Goal: Information Seeking & Learning: Learn about a topic

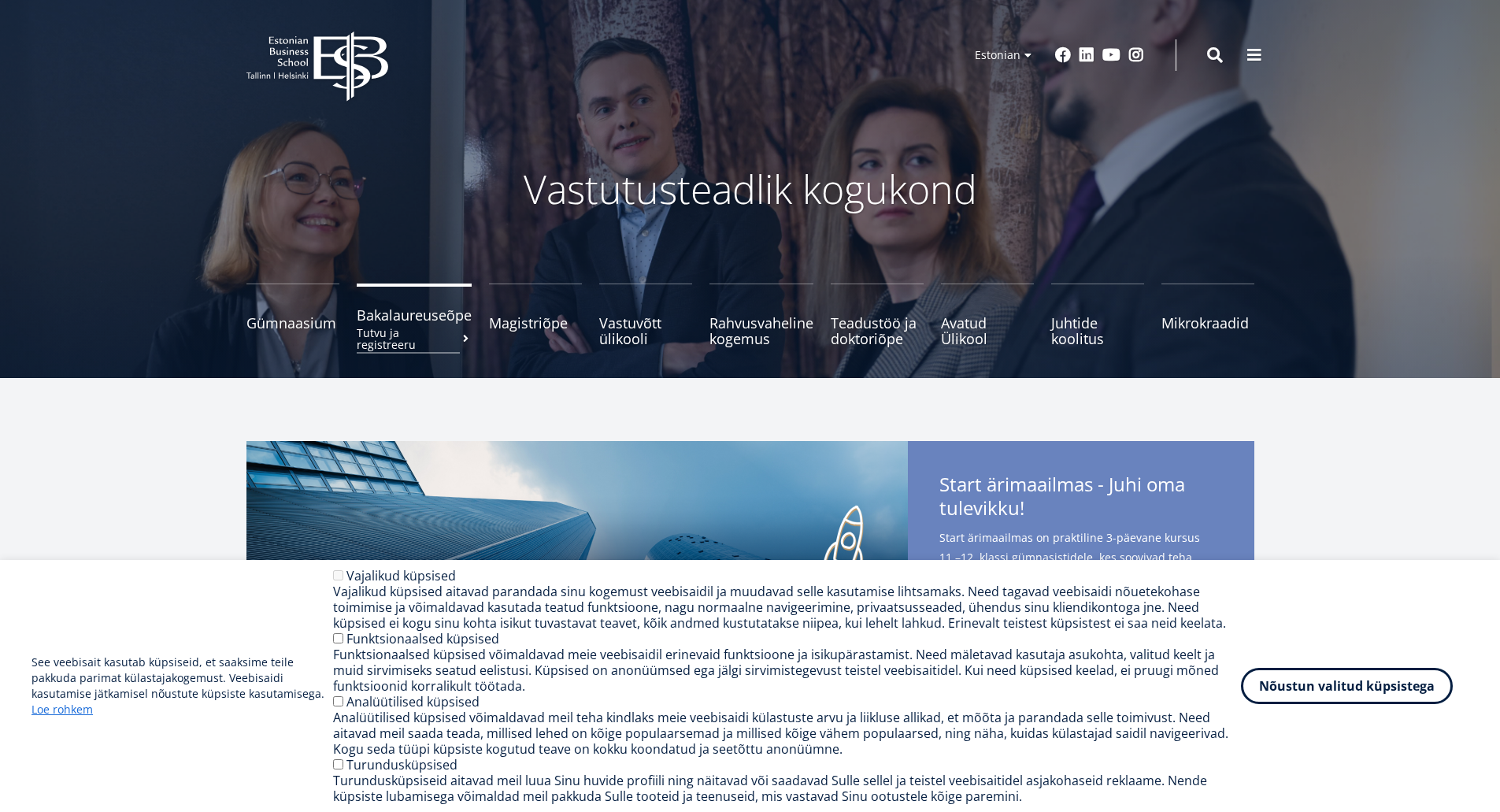
click at [424, 321] on span "Bakalaureuseõpe Tutvu ja registreeru" at bounding box center [414, 315] width 115 height 16
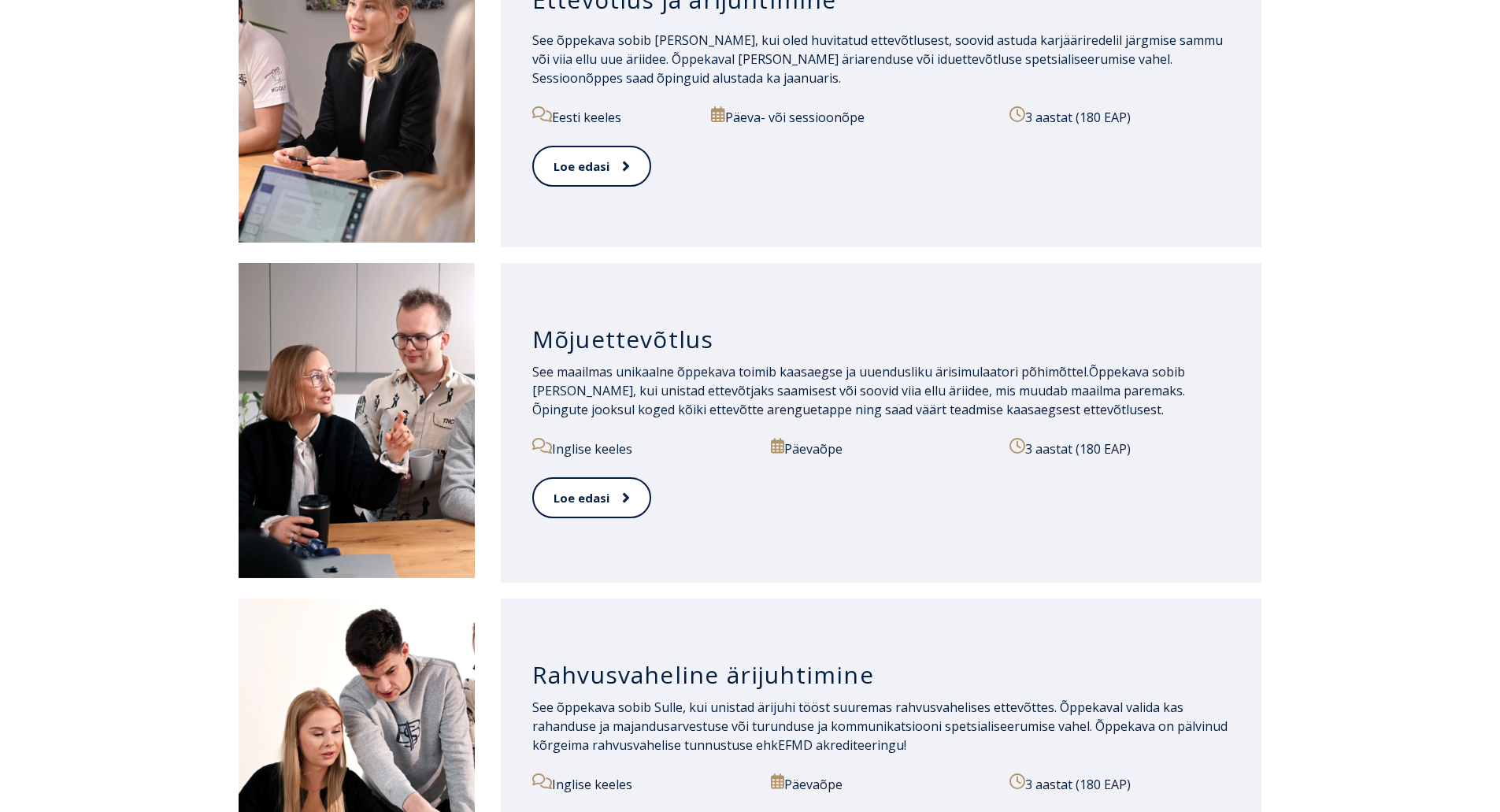
scroll to position [866, 0]
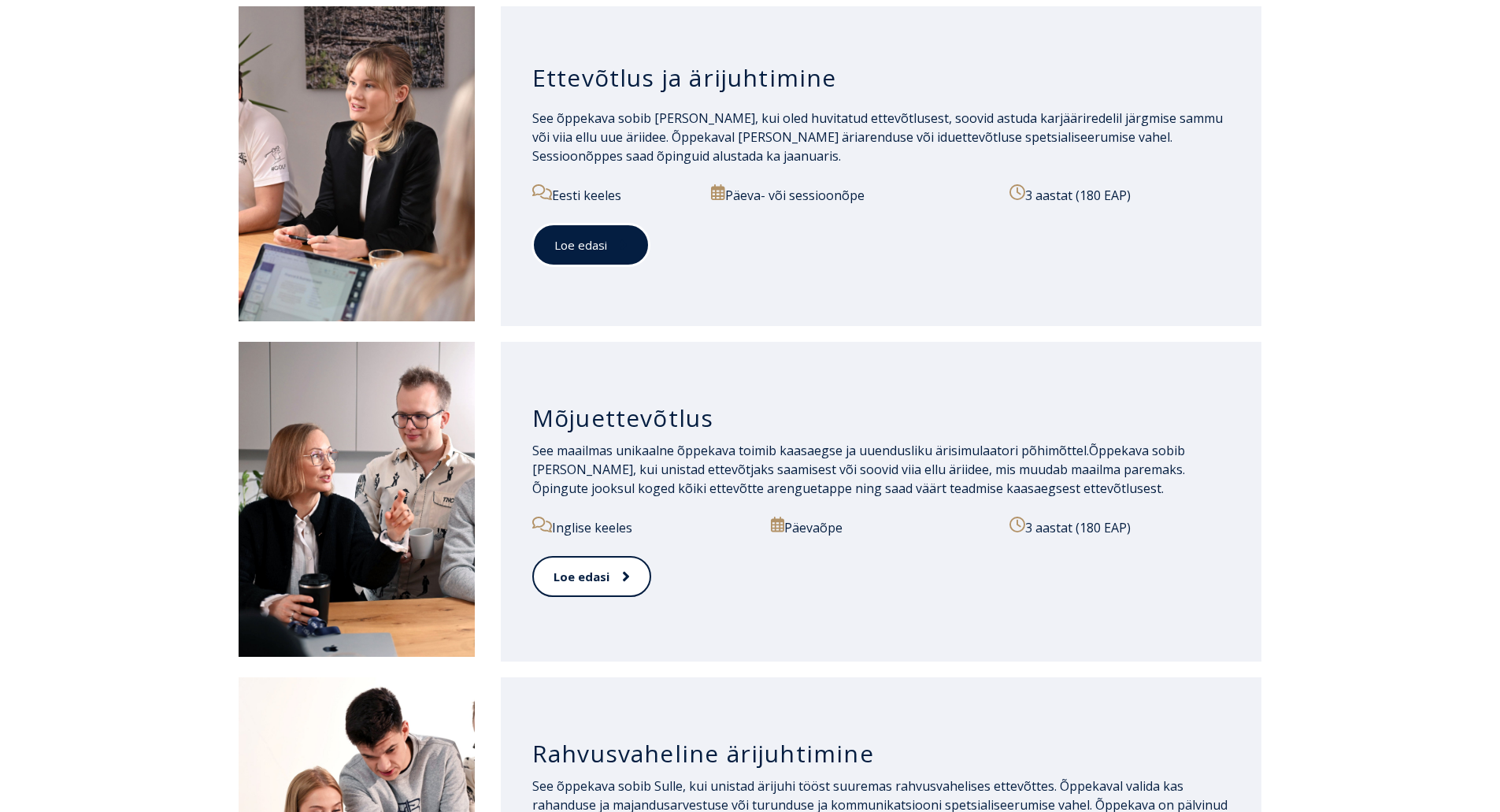
click at [617, 256] on link "Loe edasi" at bounding box center [590, 245] width 117 height 44
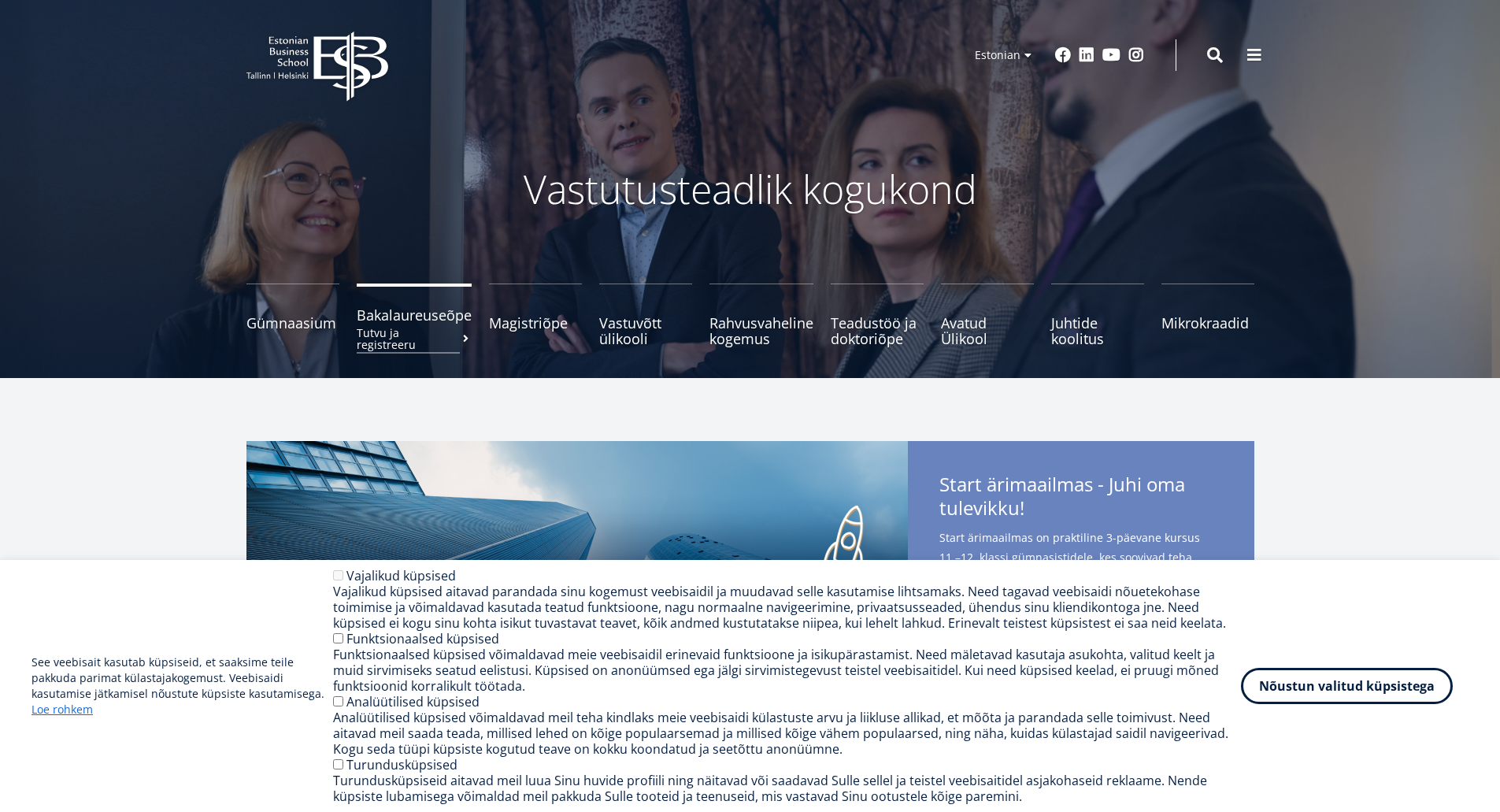
click at [447, 335] on small "Tutvu ja registreeru" at bounding box center [414, 338] width 115 height 23
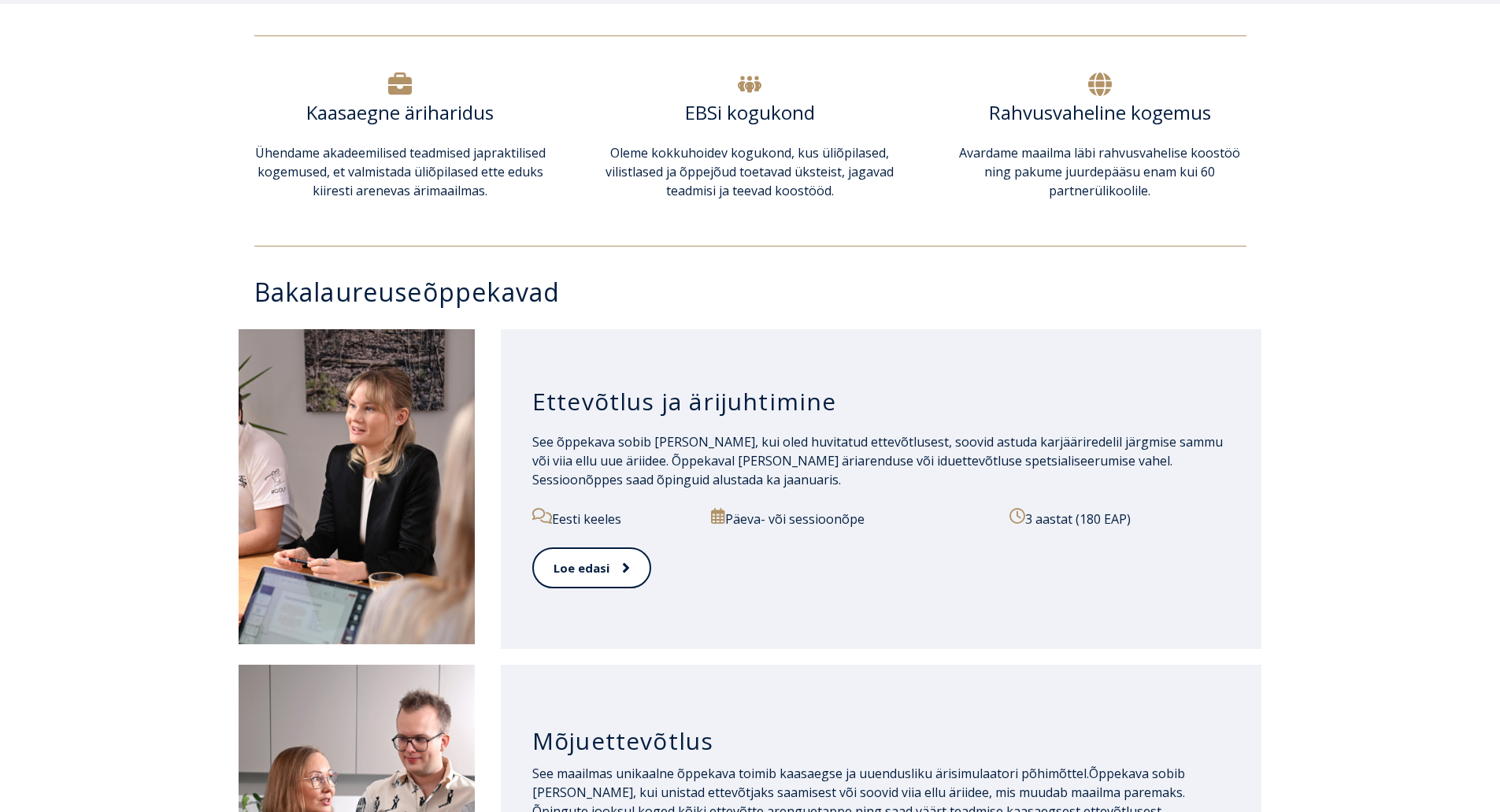
scroll to position [551, 0]
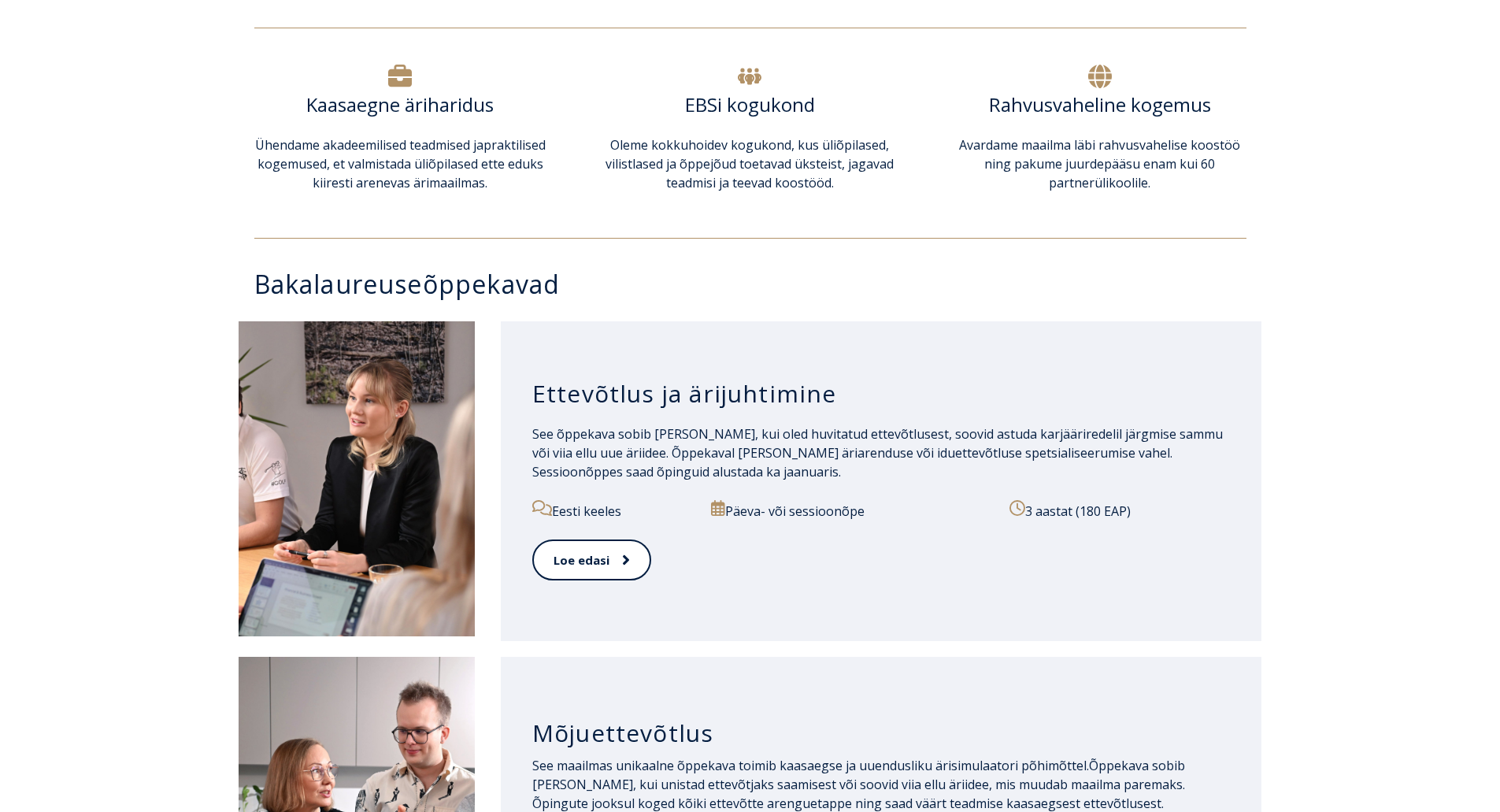
click at [565, 527] on div "Eesti keeles" at bounding box center [612, 519] width 162 height 39
click at [572, 560] on link "Loe edasi" at bounding box center [590, 559] width 117 height 44
